Goal: Task Accomplishment & Management: Use online tool/utility

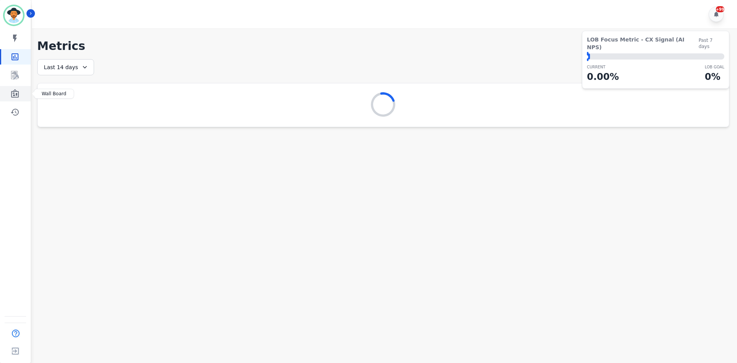
click at [13, 95] on icon "Sidebar" at bounding box center [15, 93] width 8 height 8
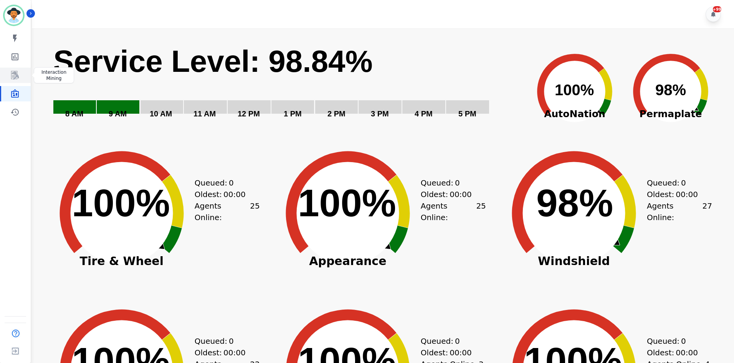
click at [19, 79] on icon "Sidebar" at bounding box center [14, 75] width 9 height 9
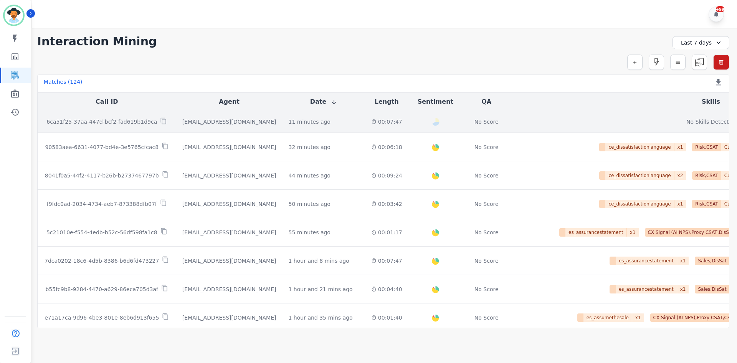
click at [467, 122] on div "No Score" at bounding box center [486, 122] width 38 height 8
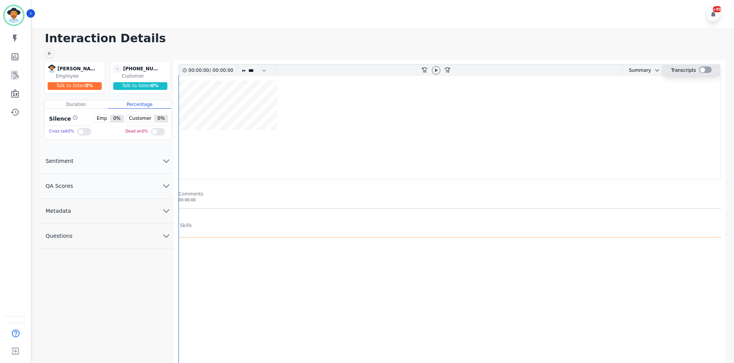
click at [704, 70] on div at bounding box center [705, 69] width 13 height 7
click at [710, 66] on div at bounding box center [707, 70] width 13 height 11
click at [434, 69] on icon at bounding box center [437, 70] width 6 height 6
click at [645, 102] on wave at bounding box center [451, 130] width 544 height 98
click at [583, 106] on wave at bounding box center [451, 130] width 544 height 98
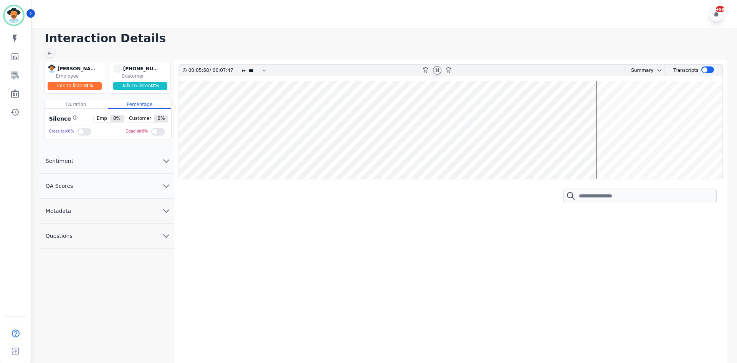
click at [437, 67] on icon at bounding box center [437, 70] width 6 height 6
click at [709, 71] on div at bounding box center [707, 69] width 13 height 7
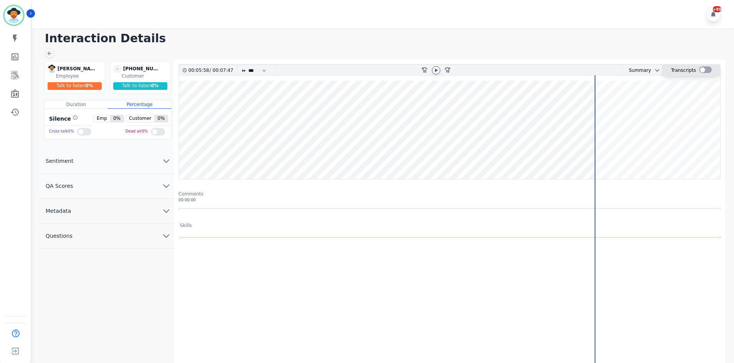
click at [709, 71] on div at bounding box center [705, 69] width 13 height 7
click at [709, 71] on div at bounding box center [707, 69] width 13 height 7
click at [218, 239] on div "00:05:58 / 00:07:47 * * * **** * *** * **** rewind-10 fast-forward-10 Summary A…" at bounding box center [449, 235] width 542 height 343
click at [704, 67] on div at bounding box center [705, 69] width 13 height 7
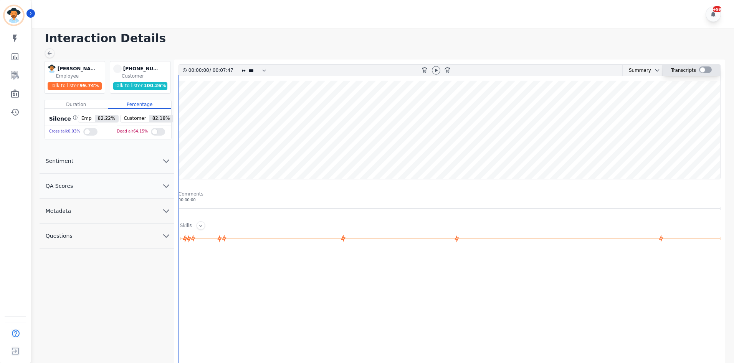
click at [701, 71] on div at bounding box center [705, 69] width 13 height 7
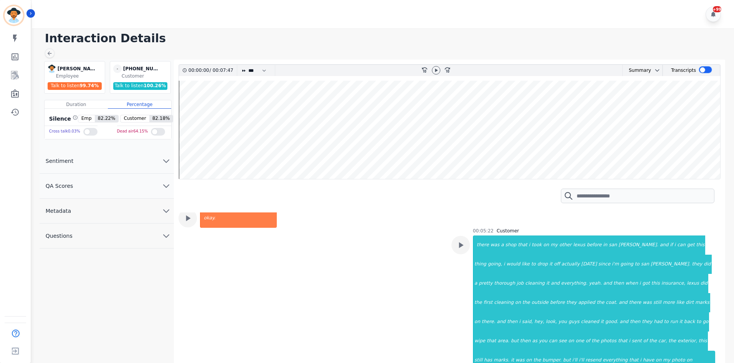
scroll to position [1151, 0]
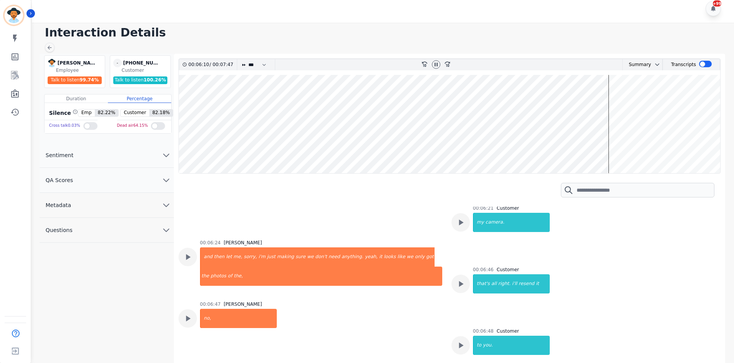
scroll to position [1305, 0]
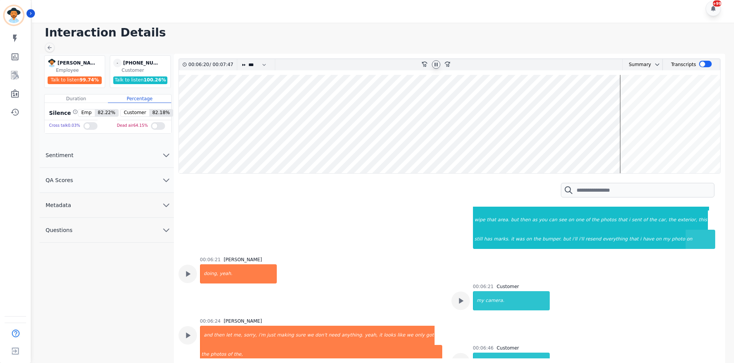
click at [433, 64] on icon at bounding box center [436, 64] width 6 height 6
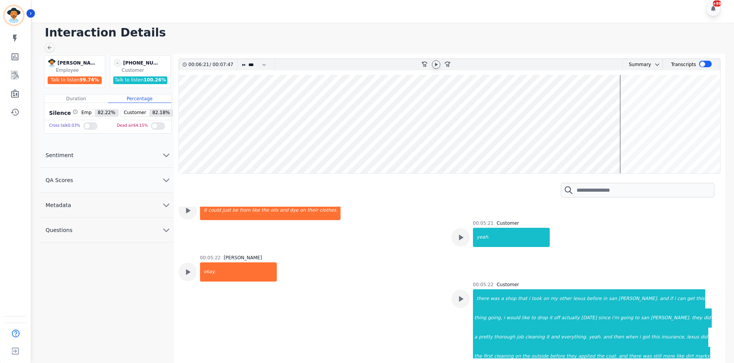
scroll to position [1113, 0]
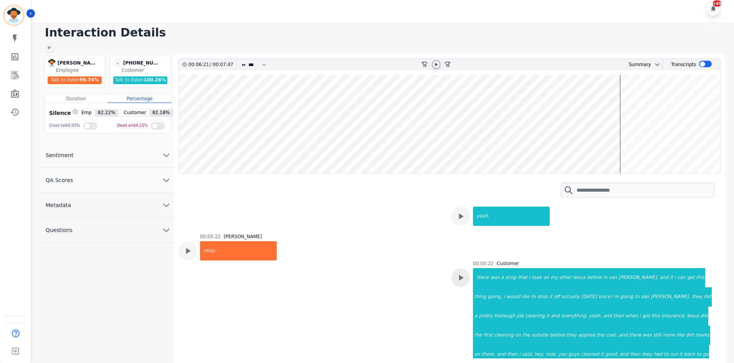
click at [432, 60] on div at bounding box center [436, 64] width 12 height 11
click at [433, 64] on icon at bounding box center [436, 64] width 6 height 6
click at [478, 99] on wave at bounding box center [449, 124] width 541 height 98
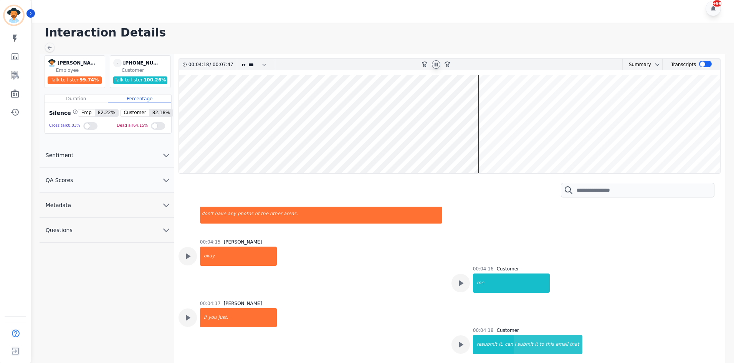
scroll to position [528, 0]
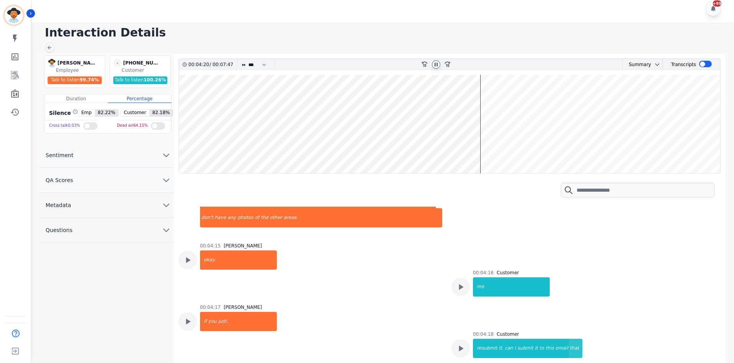
click at [555, 101] on wave at bounding box center [449, 124] width 541 height 98
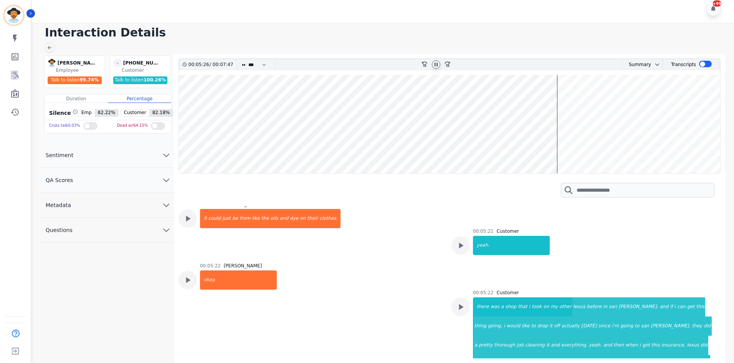
scroll to position [1160, 0]
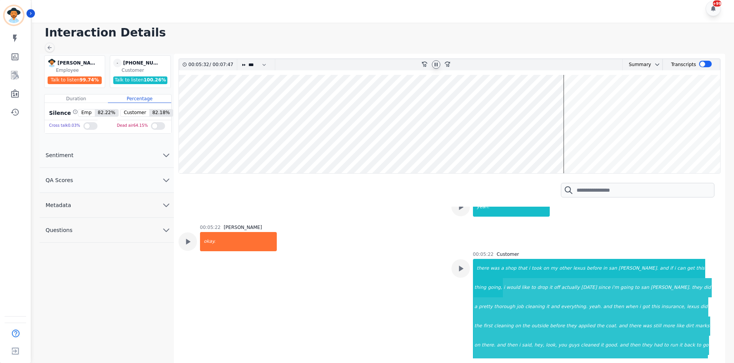
click at [564, 101] on wave at bounding box center [449, 124] width 541 height 98
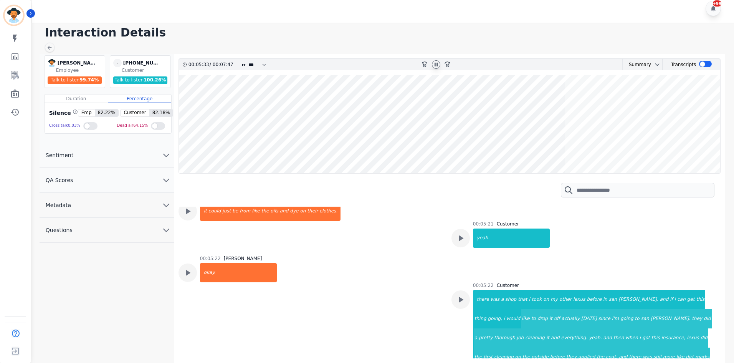
scroll to position [1122, 0]
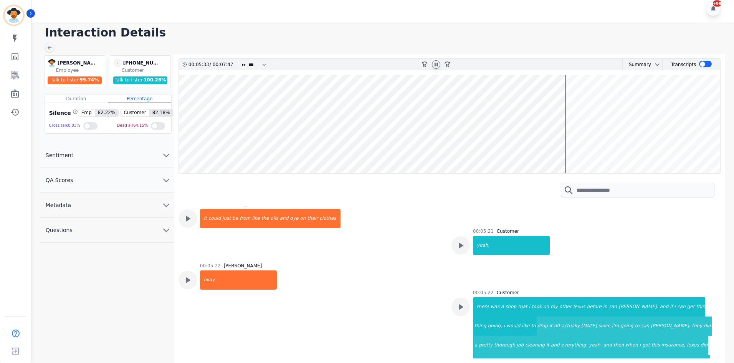
click at [569, 100] on wave at bounding box center [449, 124] width 541 height 98
click at [583, 103] on wave at bounding box center [449, 124] width 541 height 98
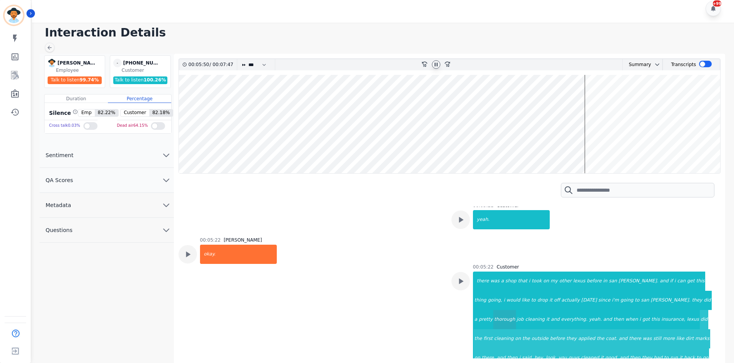
scroll to position [1199, 0]
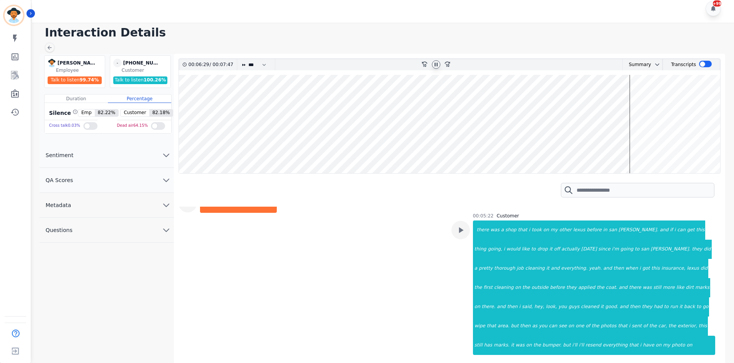
click at [436, 67] on icon at bounding box center [436, 64] width 6 height 6
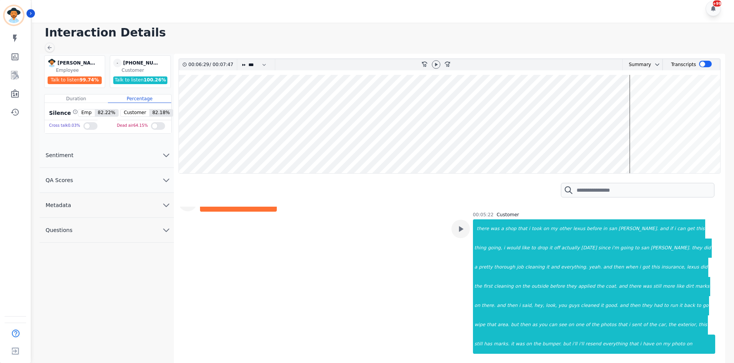
scroll to position [1174, 0]
